Goal: Information Seeking & Learning: Check status

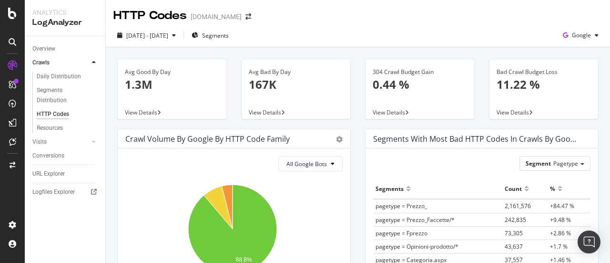
scroll to position [476, 0]
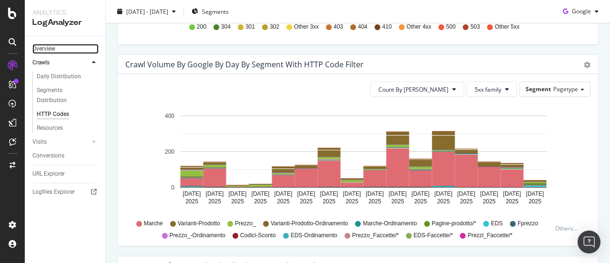
click at [63, 47] on link "Overview" at bounding box center [65, 49] width 66 height 10
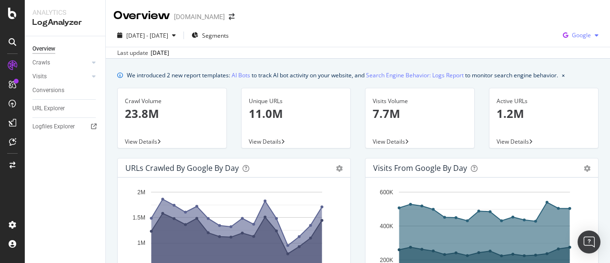
click at [572, 36] on span "Google" at bounding box center [581, 35] width 19 height 8
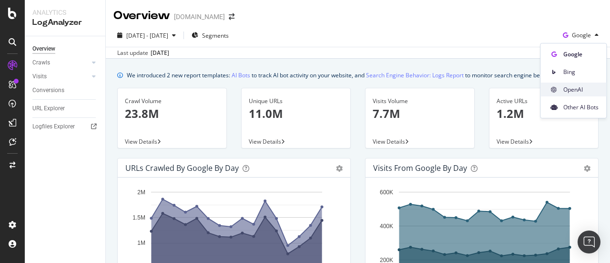
click at [568, 85] on span "OpenAI" at bounding box center [580, 89] width 35 height 9
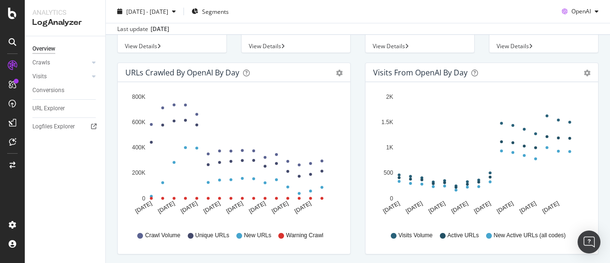
scroll to position [48, 0]
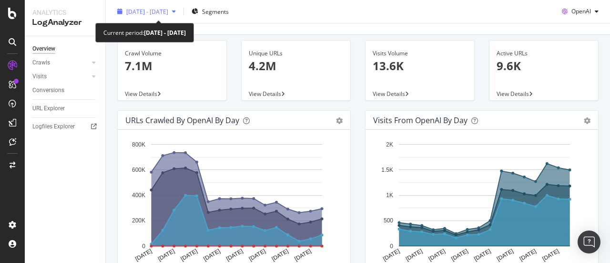
click at [162, 12] on span "[DATE] - [DATE]" at bounding box center [147, 11] width 42 height 8
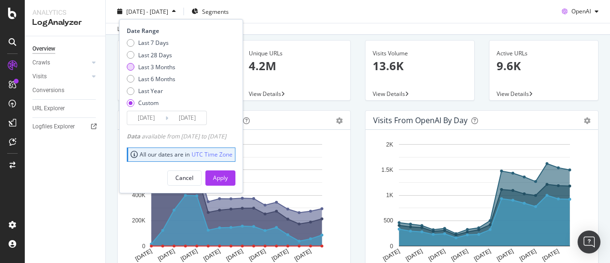
click at [153, 69] on div "Last 3 Months" at bounding box center [156, 66] width 37 height 8
type input "[DATE]"
click at [228, 175] on div "Apply" at bounding box center [220, 177] width 15 height 8
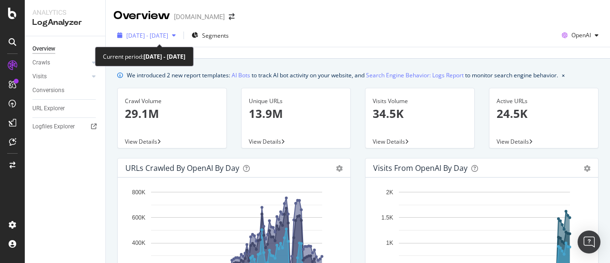
click at [166, 36] on span "[DATE] - [DATE]" at bounding box center [147, 35] width 42 height 8
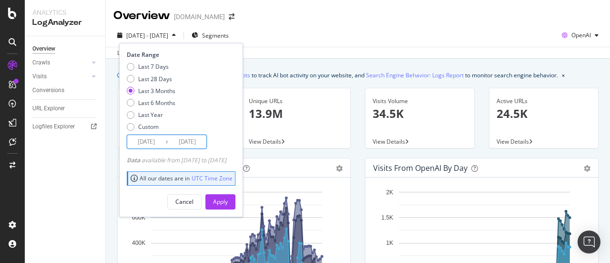
click at [146, 141] on input "[DATE]" at bounding box center [146, 141] width 38 height 13
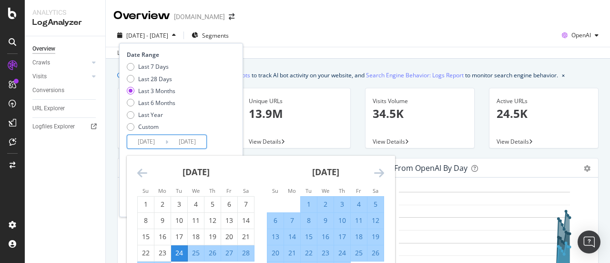
click at [377, 175] on icon "Move forward to switch to the next month." at bounding box center [379, 172] width 10 height 11
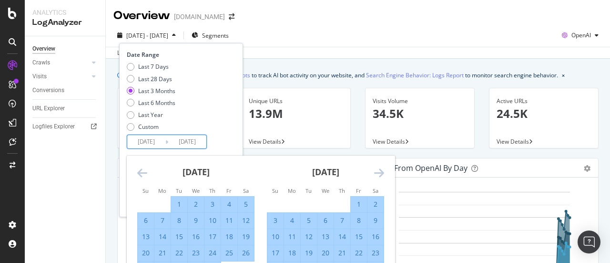
click at [356, 204] on div "1" at bounding box center [359, 204] width 16 height 10
type input "[DATE]"
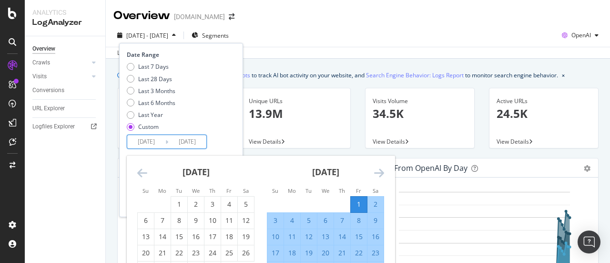
click at [221, 132] on div "Last 7 Days Last 28 Days Last 3 Months Last 6 Months Last Year Custom" at bounding box center [180, 98] width 106 height 72
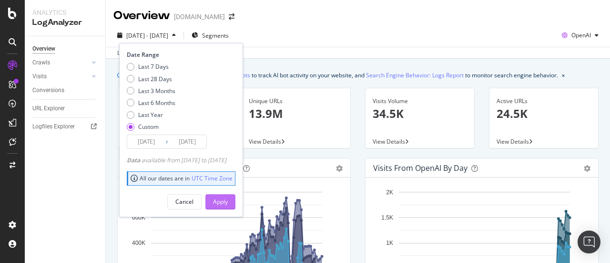
click at [228, 200] on div "Apply" at bounding box center [220, 201] width 15 height 8
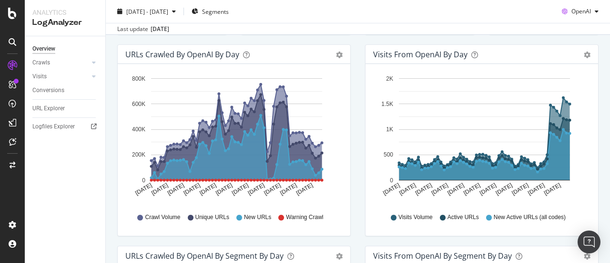
scroll to position [6, 0]
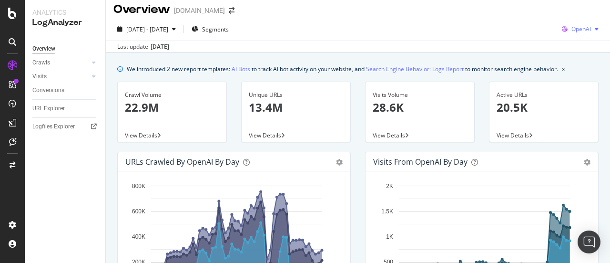
click at [567, 33] on div "OpenAI" at bounding box center [580, 29] width 44 height 14
click at [568, 64] on span "Bing" at bounding box center [580, 65] width 35 height 9
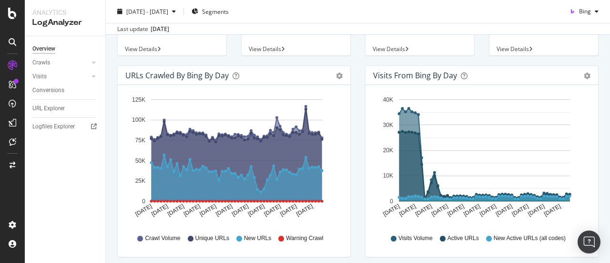
scroll to position [101, 0]
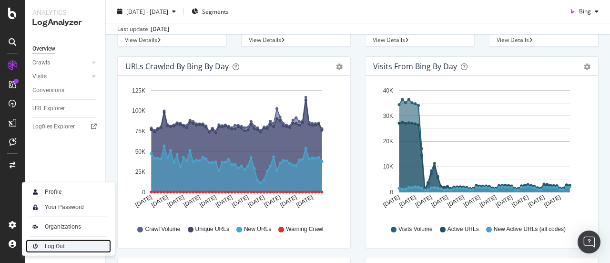
click at [51, 246] on div "Log Out" at bounding box center [55, 246] width 20 height 8
